Goal: Obtain resource: Download file/media

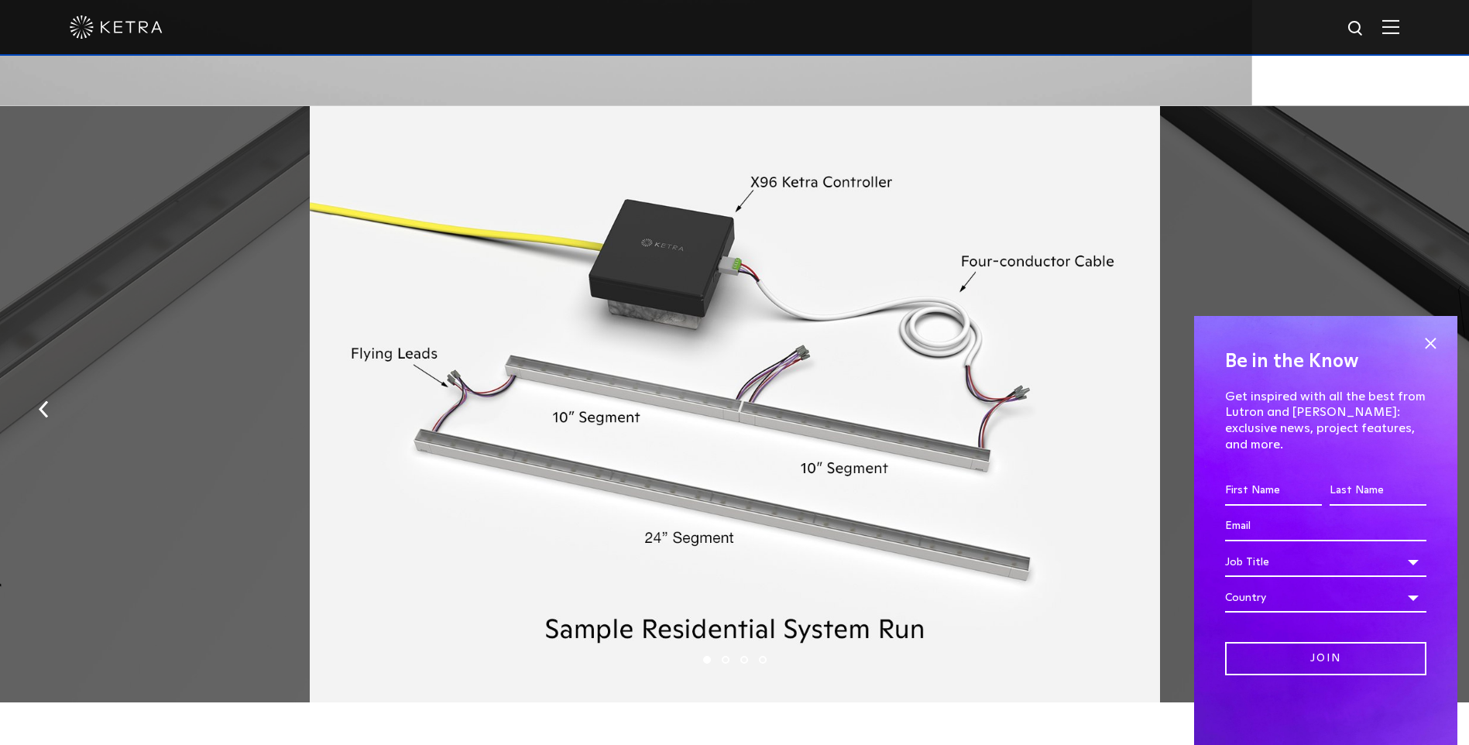
scroll to position [2169, 0]
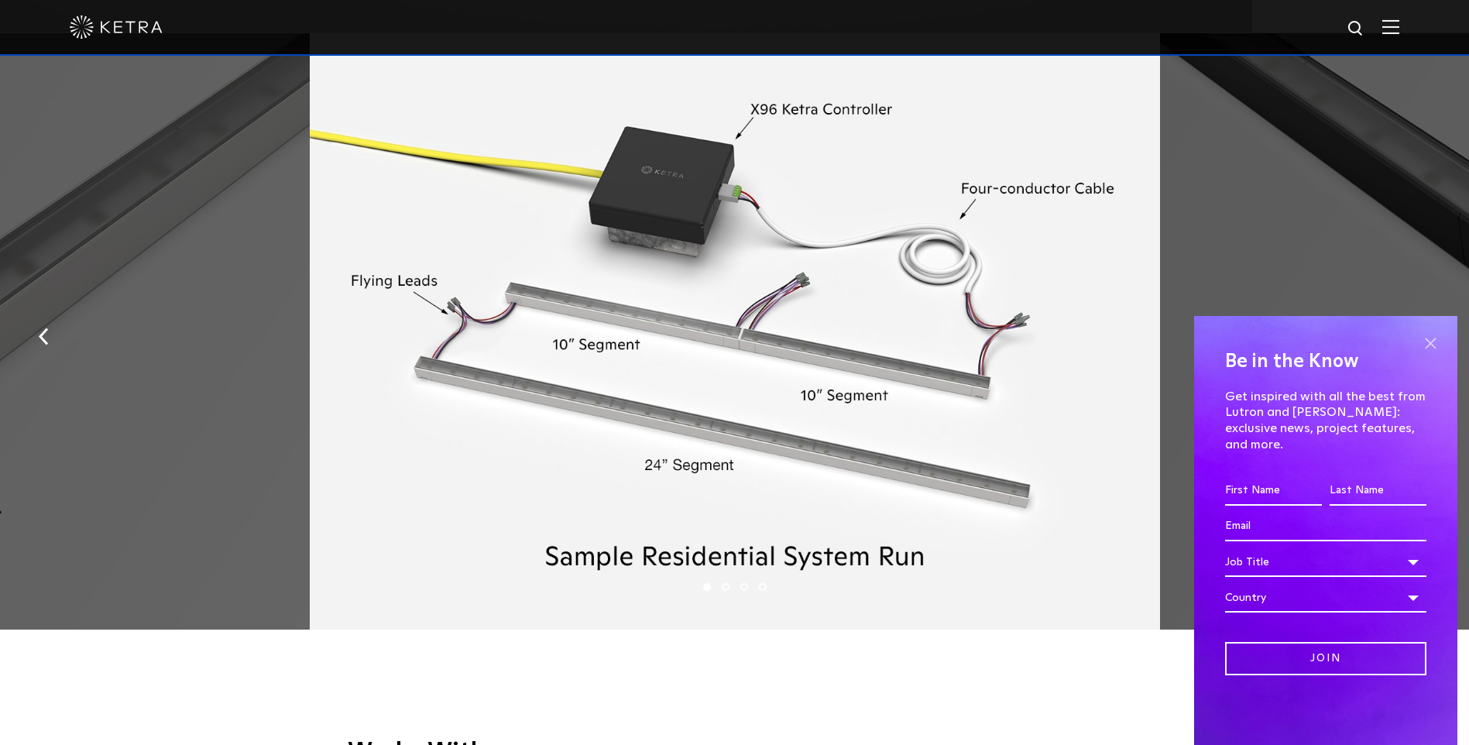
click at [1426, 355] on span at bounding box center [1430, 343] width 23 height 23
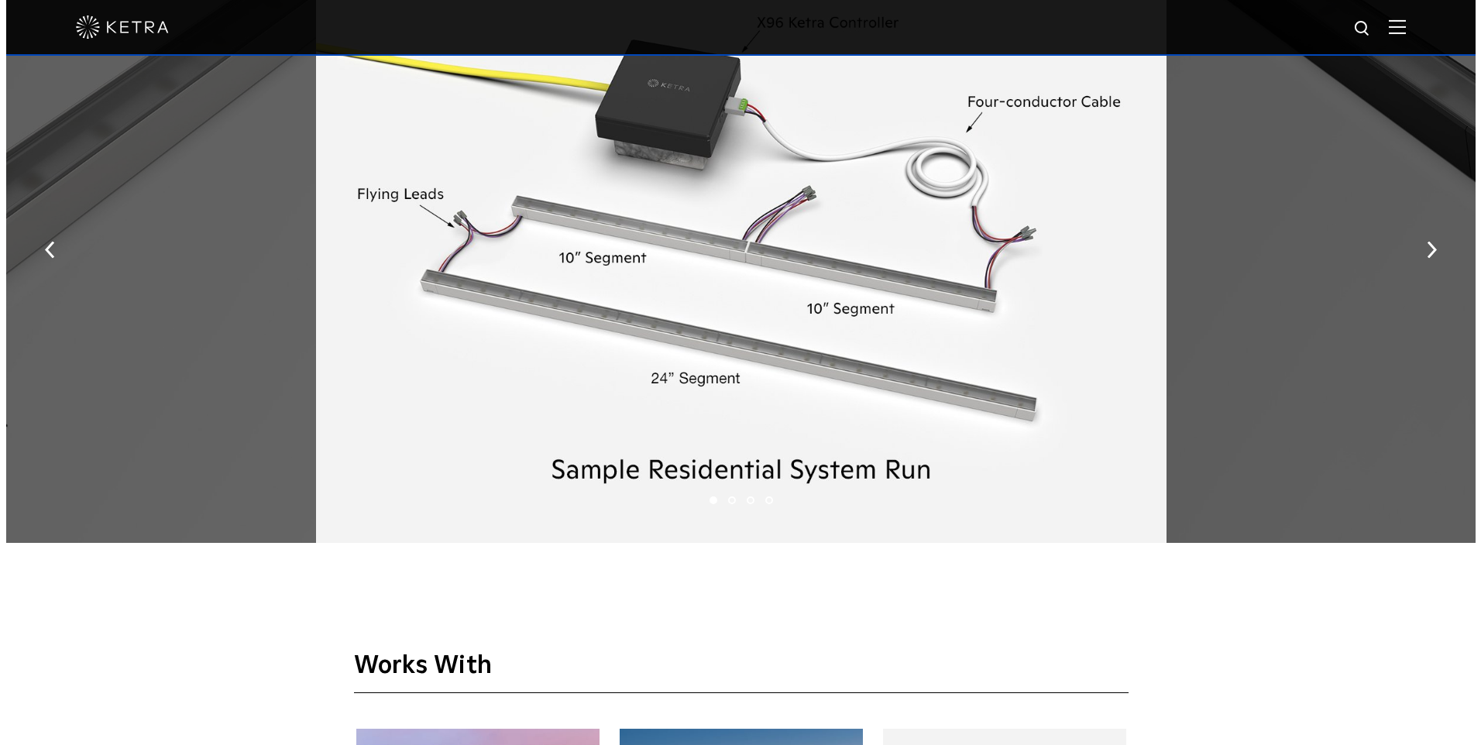
scroll to position [2246, 0]
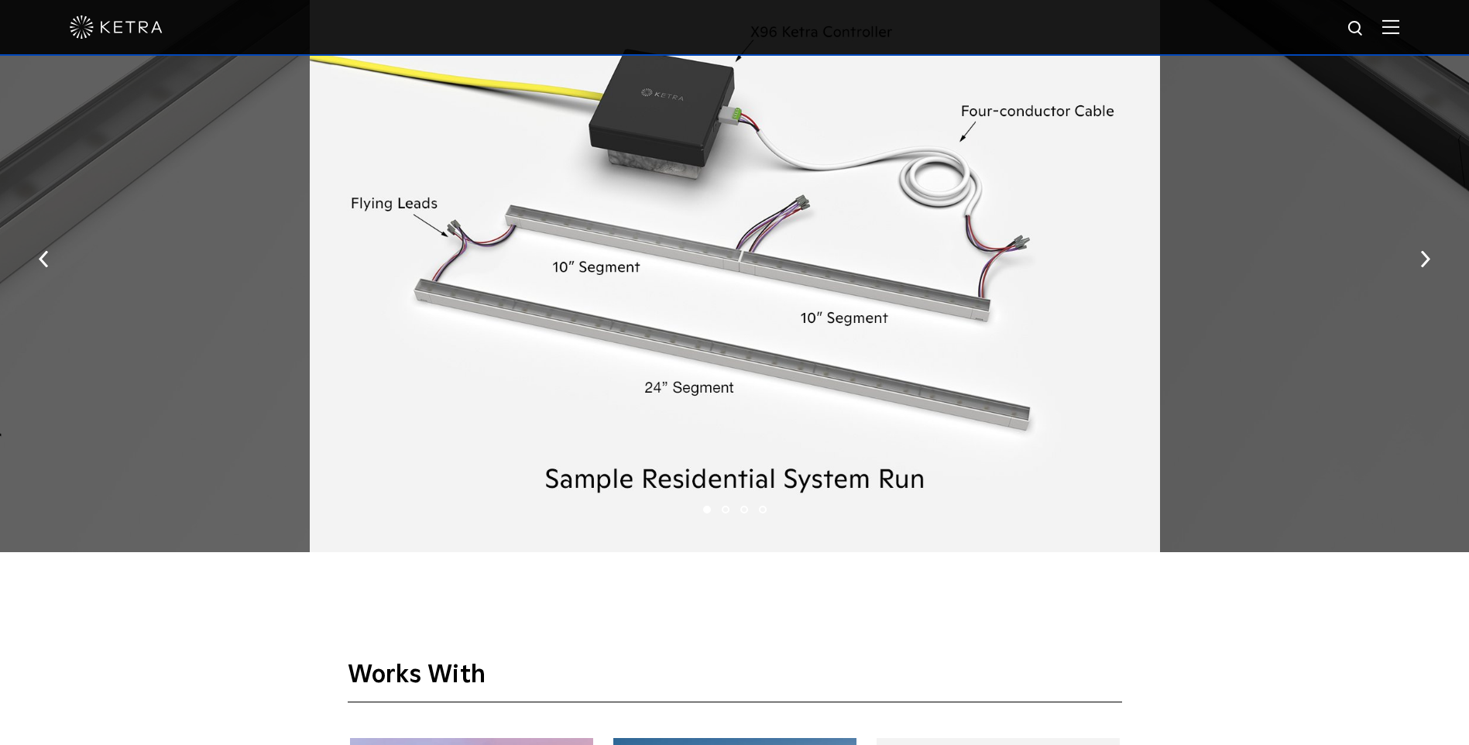
click at [1400, 26] on img at bounding box center [1391, 26] width 17 height 15
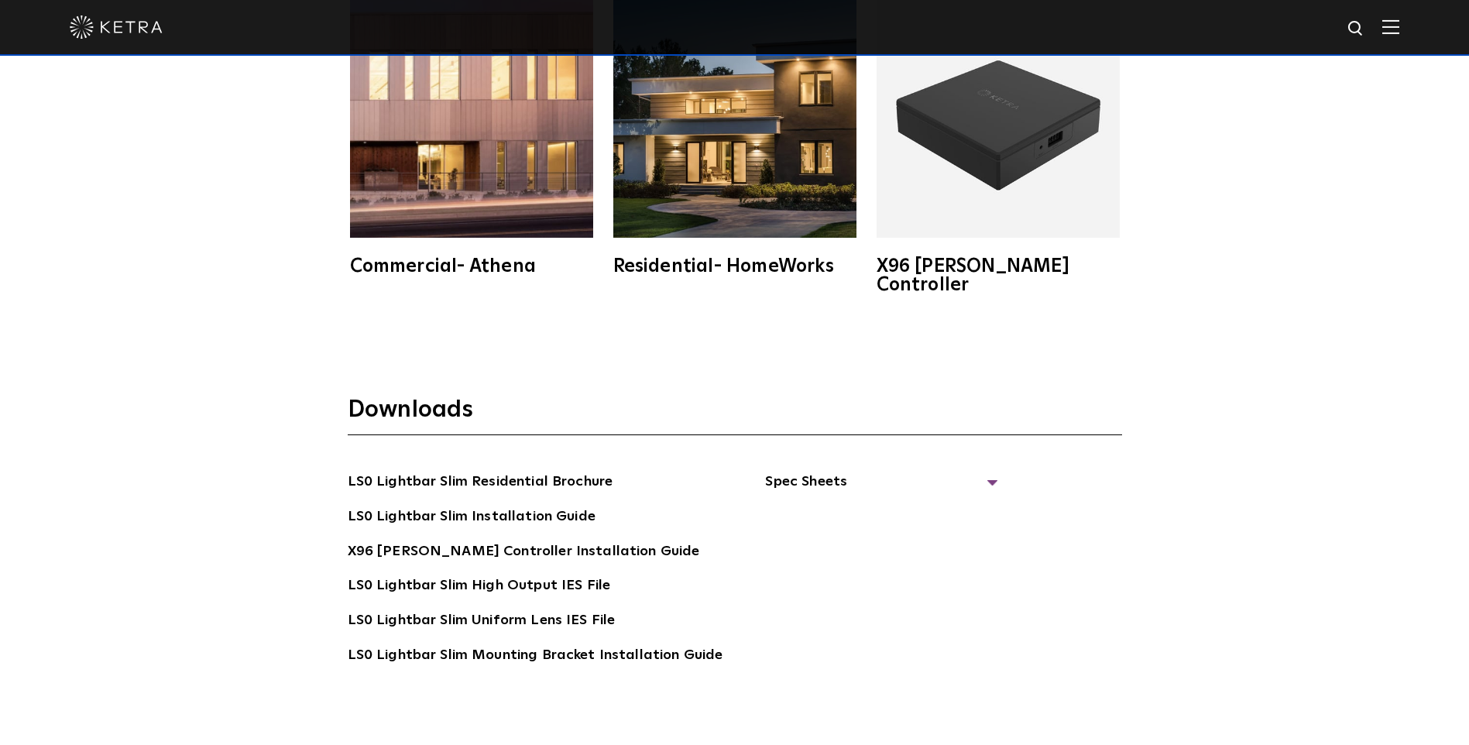
scroll to position [3021, 0]
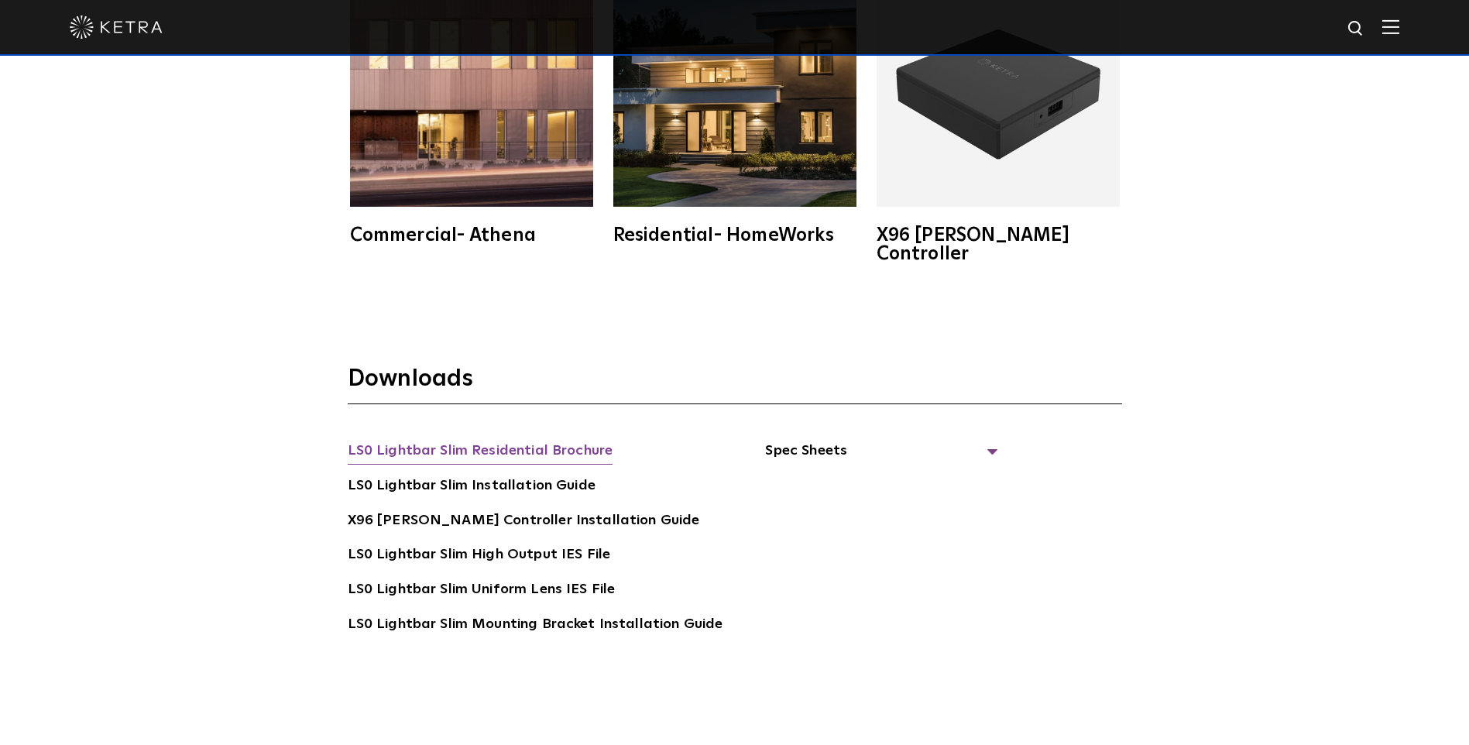
click at [579, 440] on link "LS0 Lightbar Slim Residential Brochure" at bounding box center [481, 452] width 266 height 25
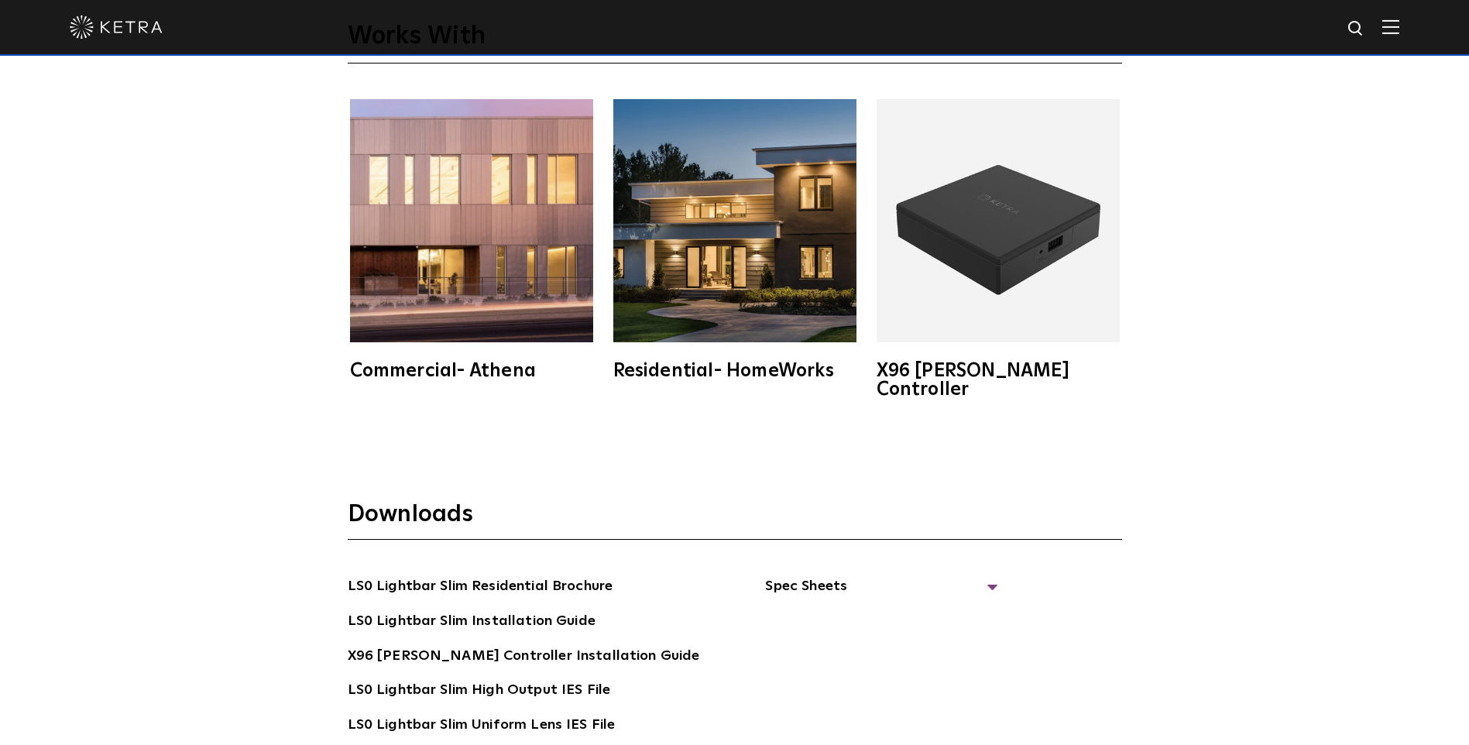
scroll to position [2866, 0]
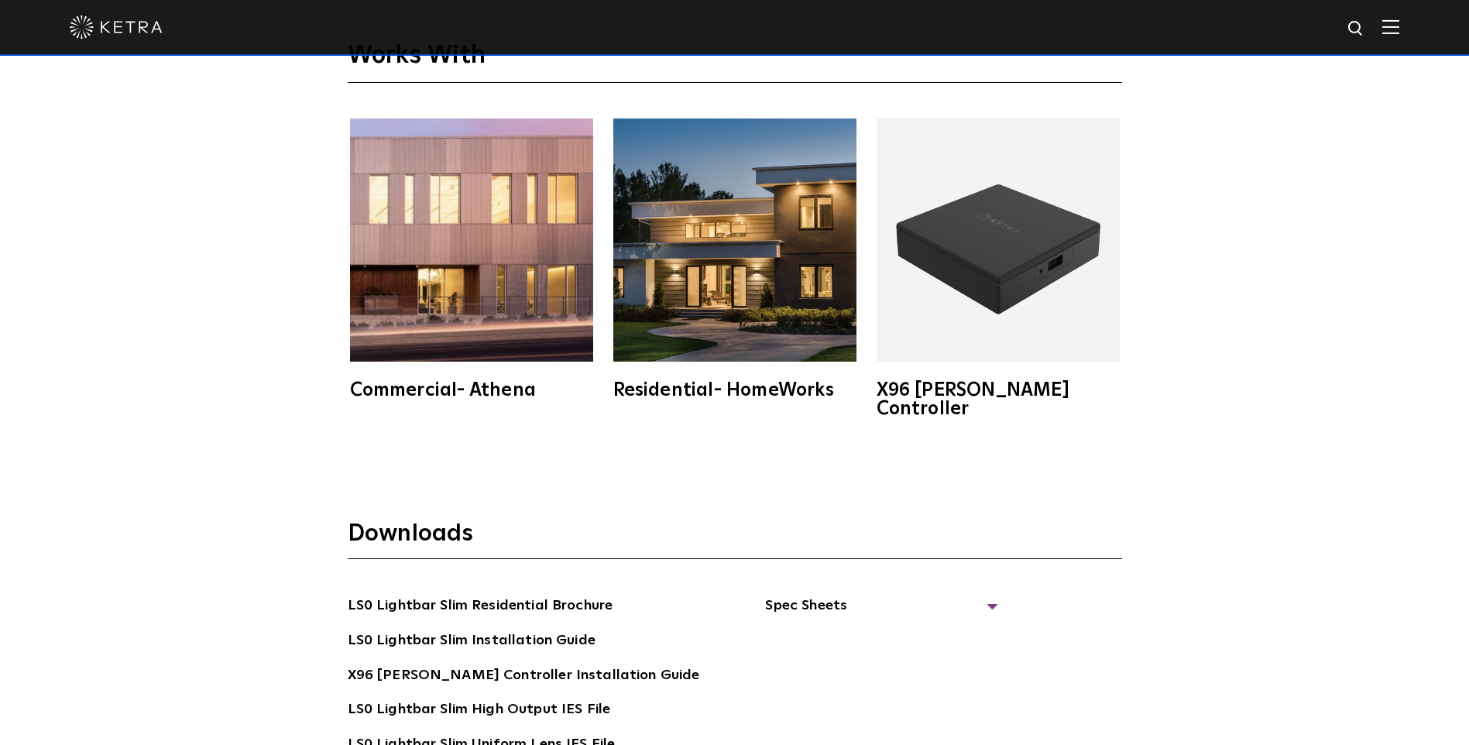
click at [747, 391] on div "Residential- HomeWorks" at bounding box center [734, 390] width 243 height 19
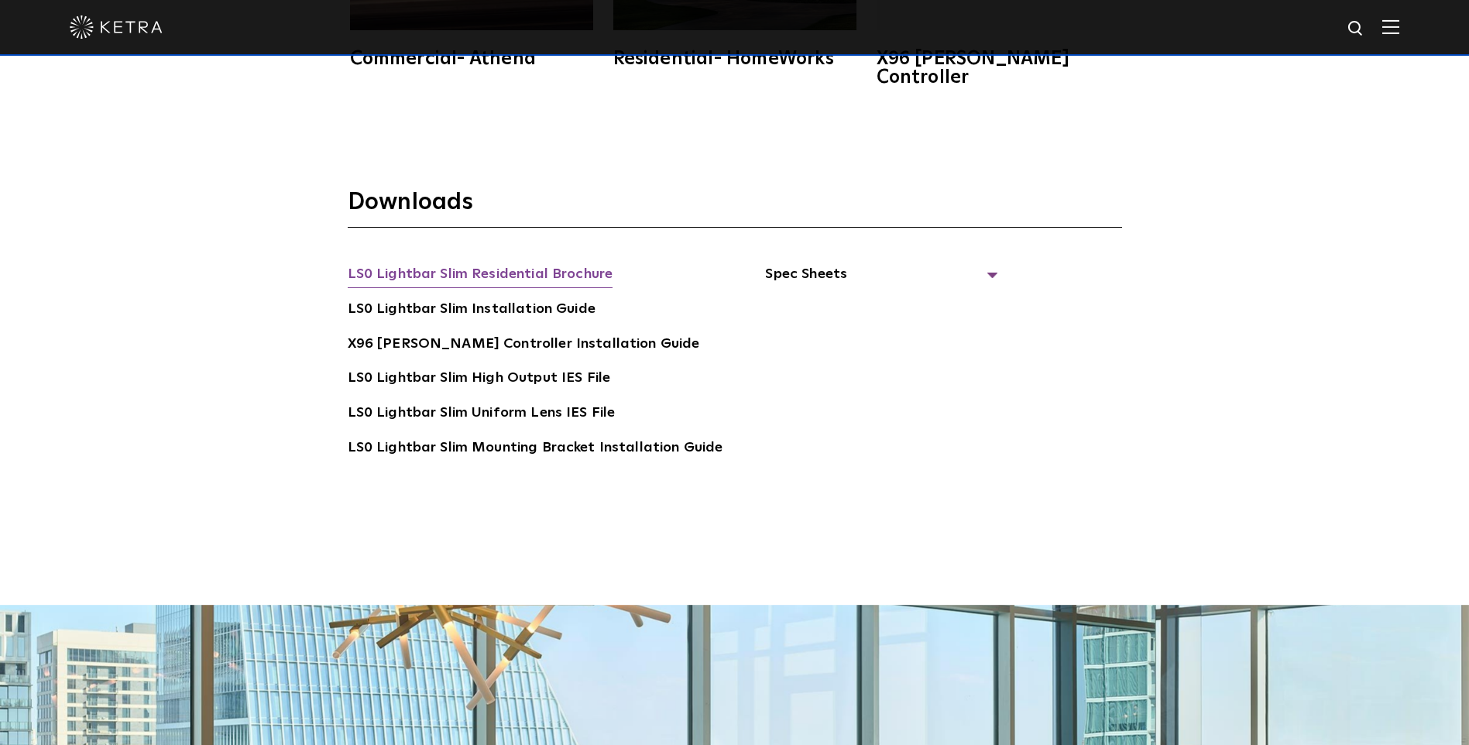
scroll to position [3176, 0]
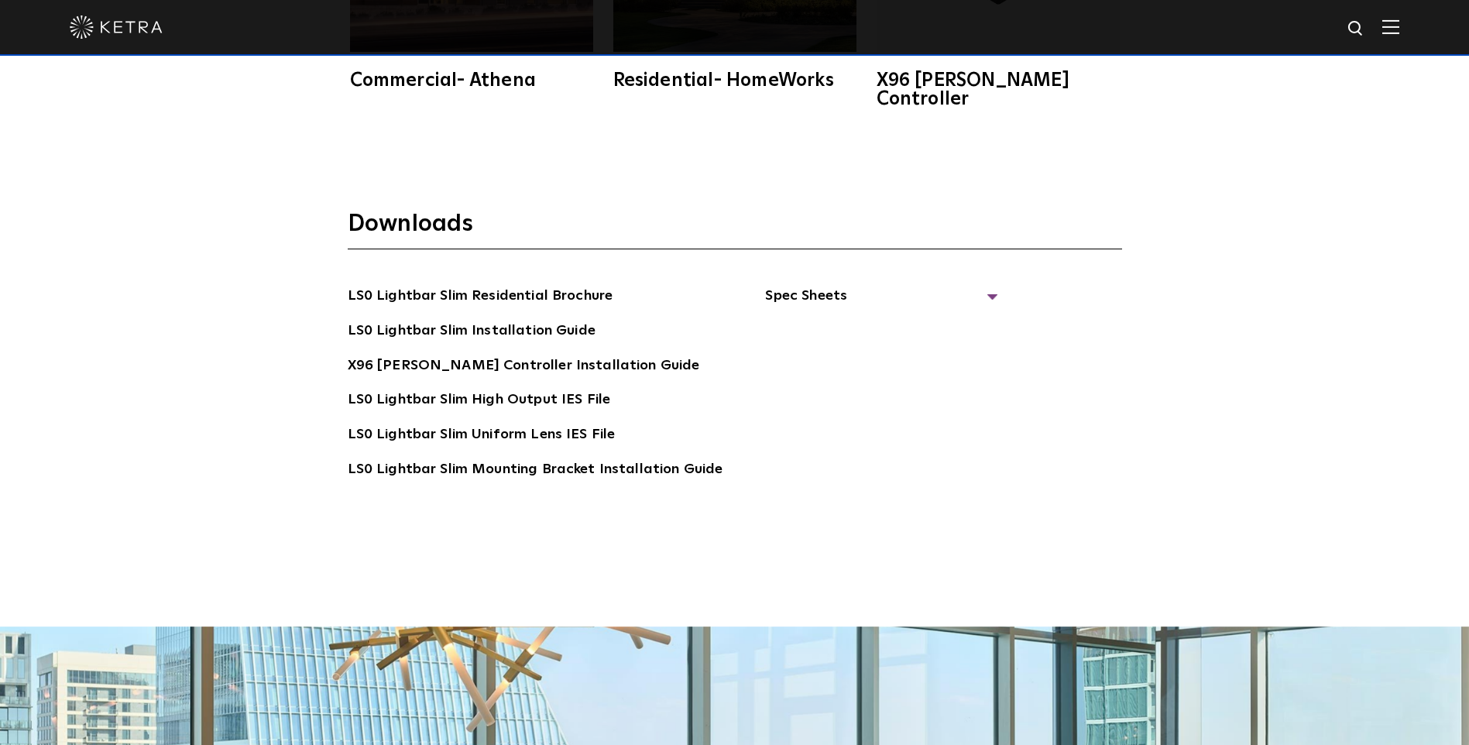
click at [654, 79] on div "Residential- HomeWorks" at bounding box center [734, 80] width 243 height 19
